Goal: Find specific page/section: Find specific page/section

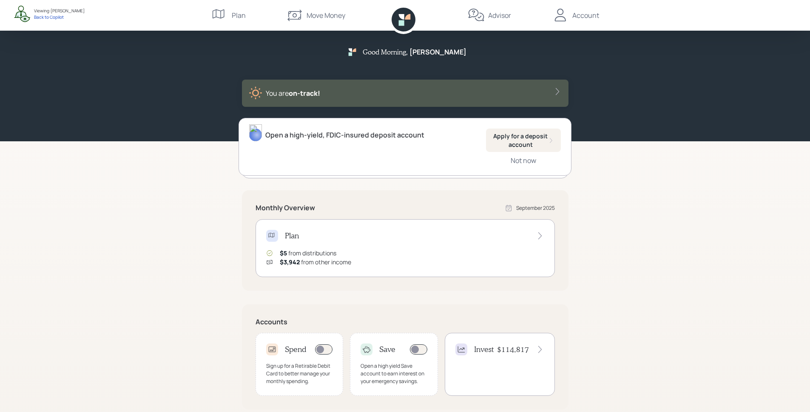
click at [526, 350] on h4 "$114,817" at bounding box center [513, 349] width 32 height 9
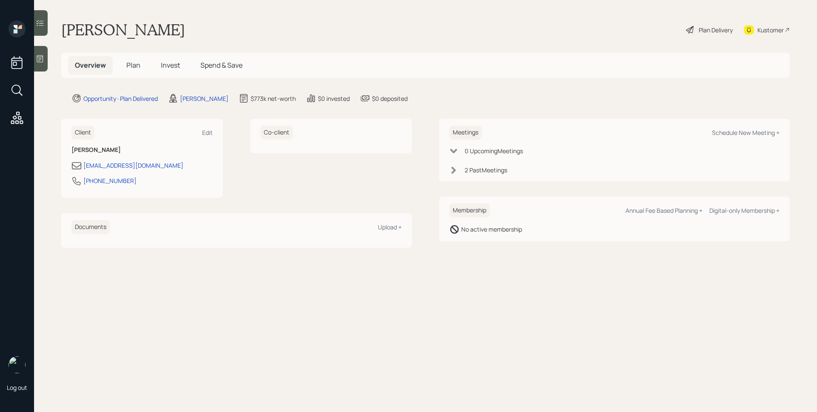
click at [46, 56] on div at bounding box center [41, 59] width 14 height 26
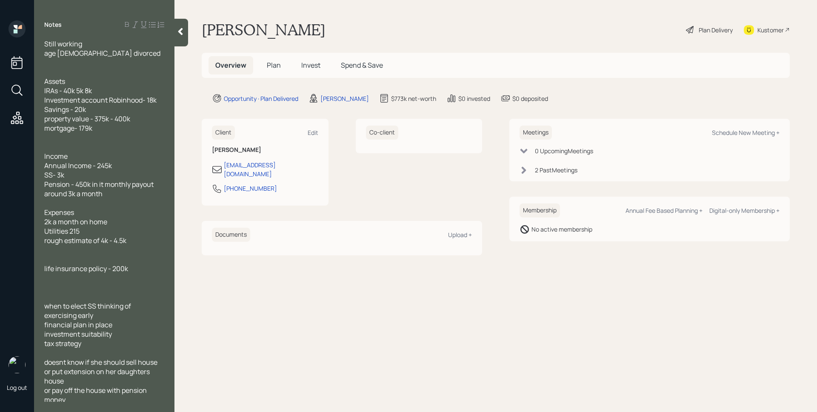
scroll to position [3, 0]
click at [273, 66] on span "Plan" at bounding box center [274, 64] width 14 height 9
